Goal: Find specific fact: Locate a discrete piece of known information

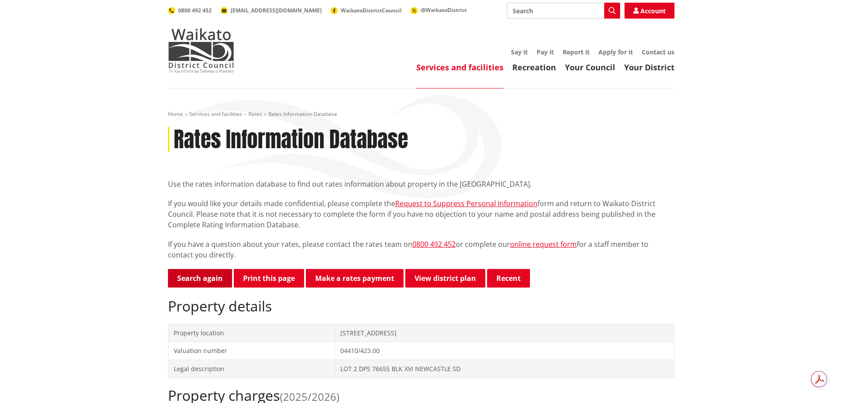
click at [195, 279] on link "Search again" at bounding box center [200, 278] width 64 height 19
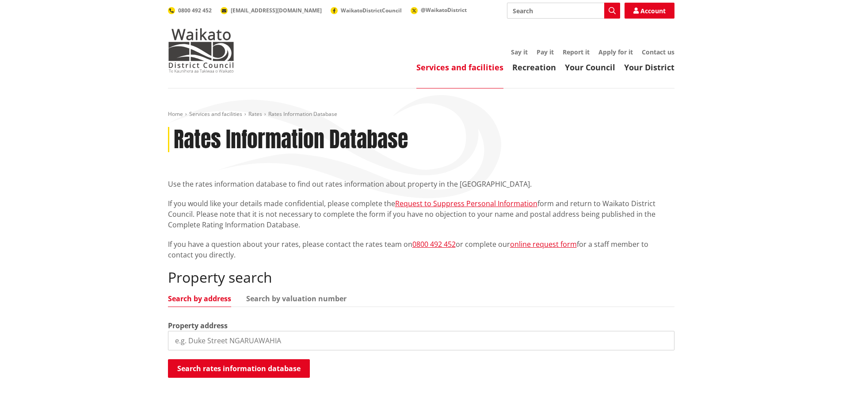
click at [302, 338] on input "search" at bounding box center [421, 339] width 506 height 19
type input "630 te kowhai"
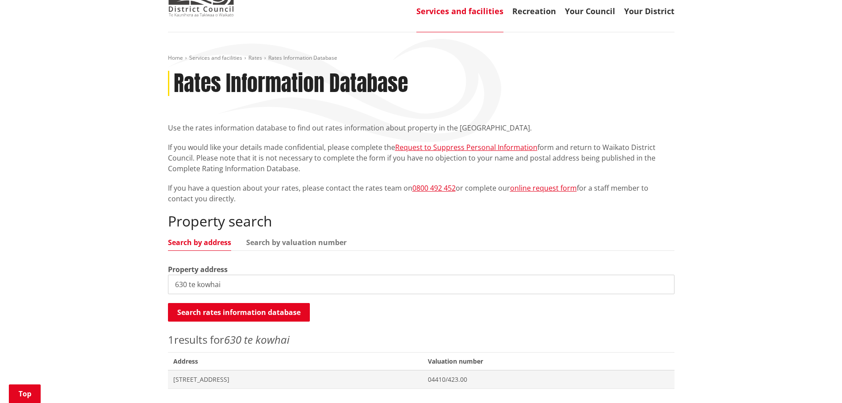
scroll to position [133, 0]
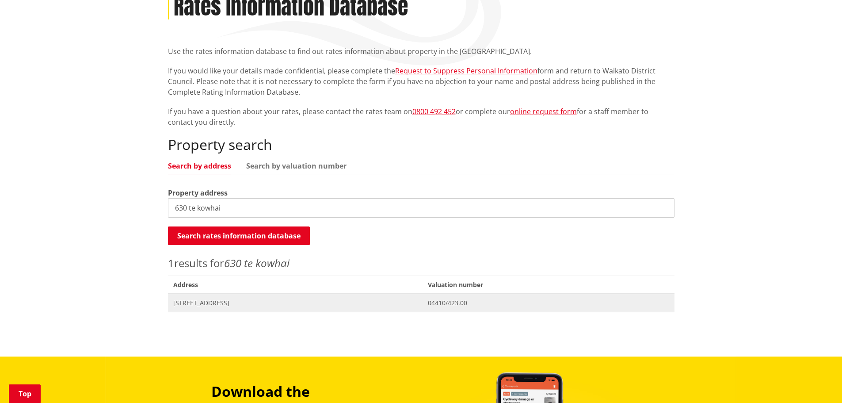
click at [234, 306] on span "[STREET_ADDRESS]" at bounding box center [295, 302] width 244 height 9
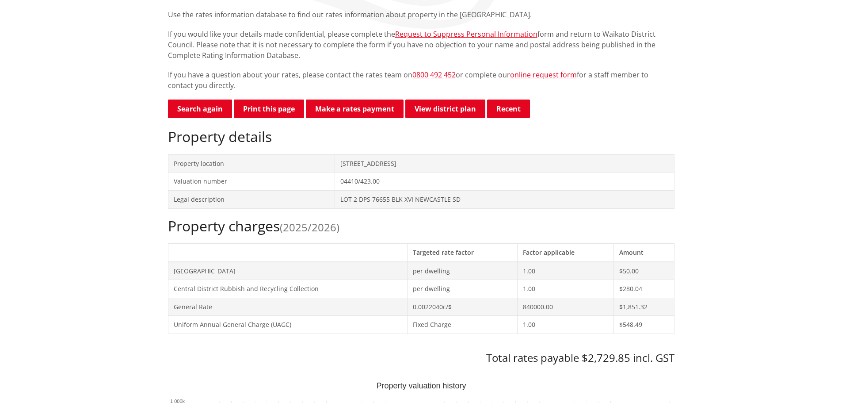
scroll to position [221, 0]
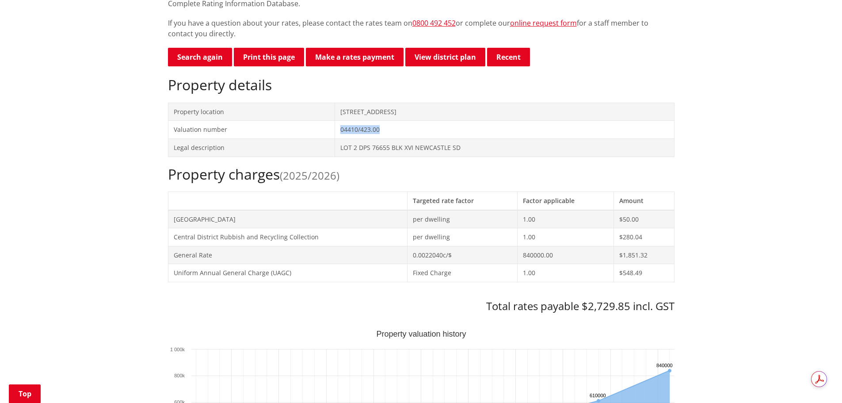
drag, startPoint x: 387, startPoint y: 127, endPoint x: 336, endPoint y: 128, distance: 51.7
click at [336, 128] on td "04410/423.00" at bounding box center [503, 130] width 339 height 18
copy td "04410/423.00"
click at [185, 53] on link "Search again" at bounding box center [200, 57] width 64 height 19
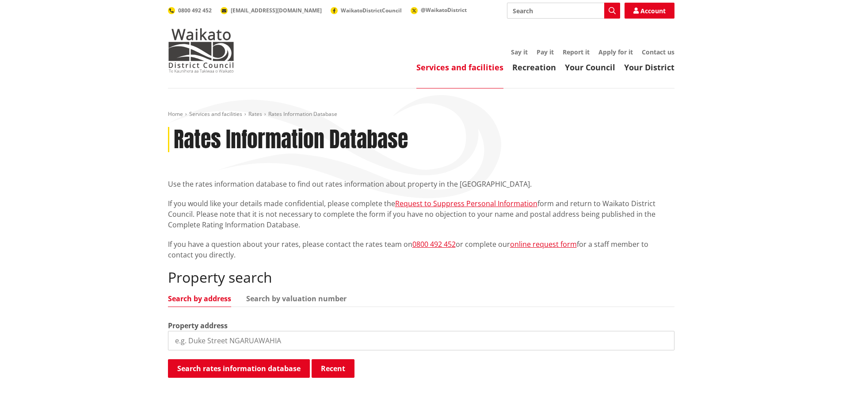
click at [198, 343] on input "search" at bounding box center [421, 339] width 506 height 19
click at [297, 297] on link "Search by valuation number" at bounding box center [296, 298] width 100 height 7
click at [241, 338] on input "search" at bounding box center [421, 339] width 506 height 19
paste input "04443/018.01"
type input "04443/018.01"
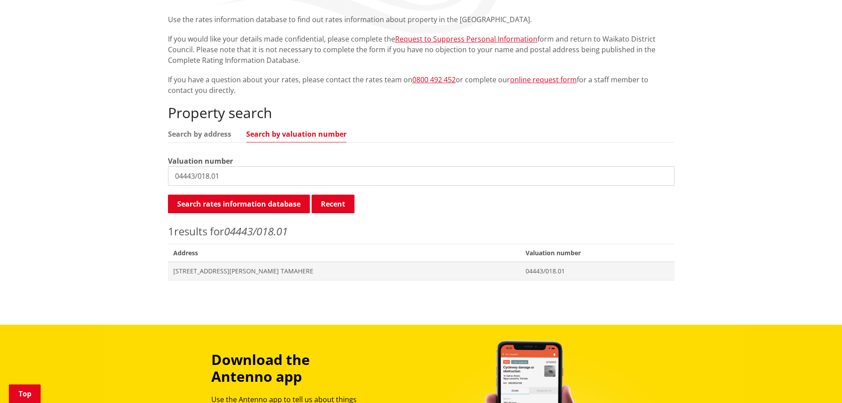
scroll to position [221, 0]
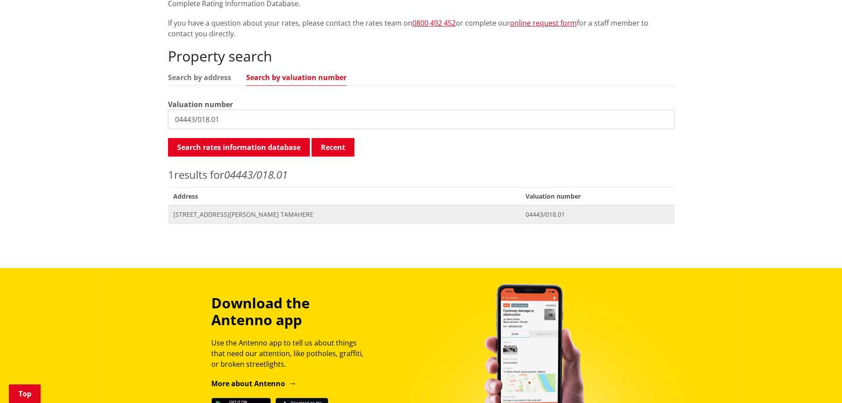
click at [217, 215] on span "[STREET_ADDRESS][PERSON_NAME] TAMAHERE" at bounding box center [344, 214] width 342 height 9
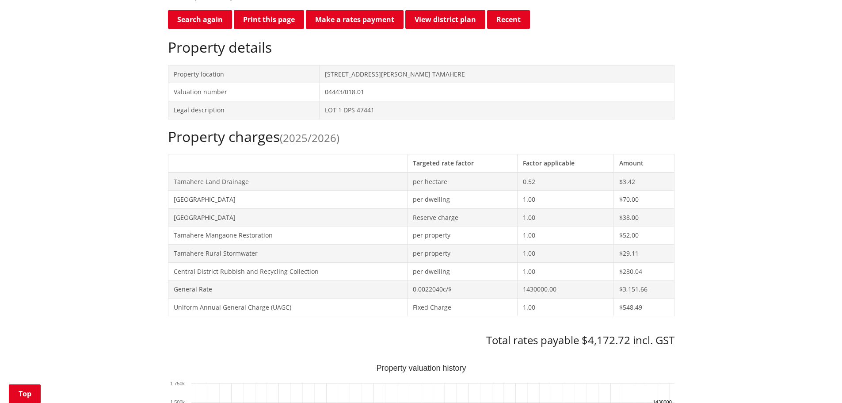
scroll to position [265, 0]
